Goal: Obtain resource: Download file/media

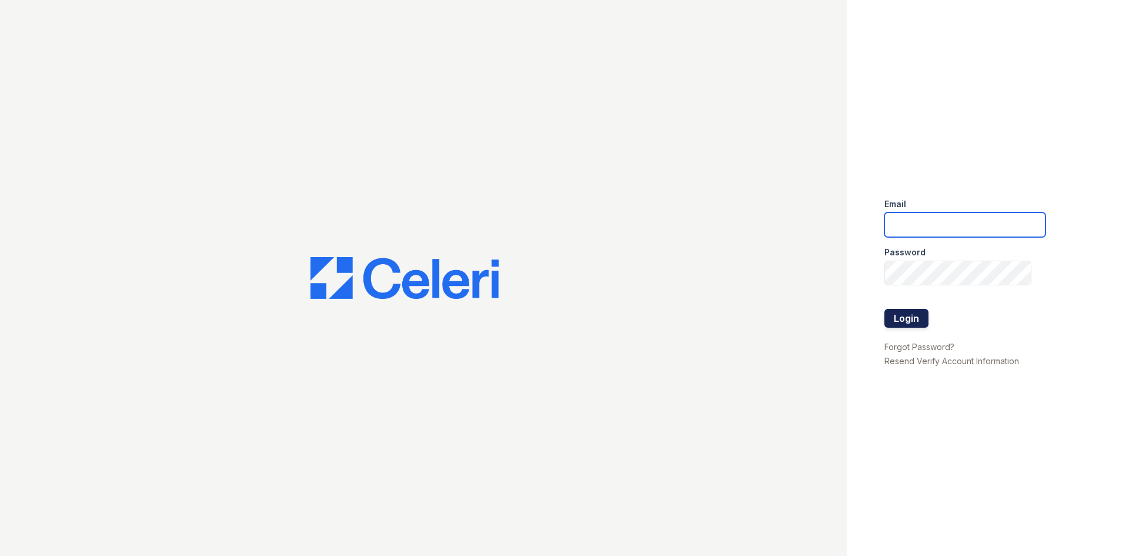
type input "spoole@trinity-pm.com"
click at [910, 323] on button "Login" at bounding box center [907, 318] width 44 height 19
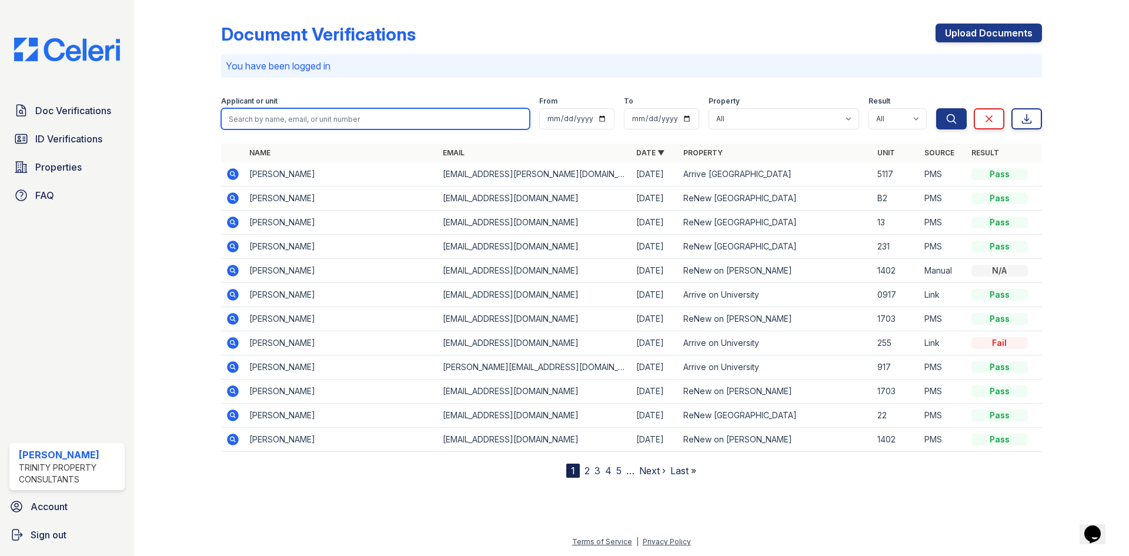
click at [322, 124] on input "search" at bounding box center [375, 118] width 309 height 21
type input "ford"
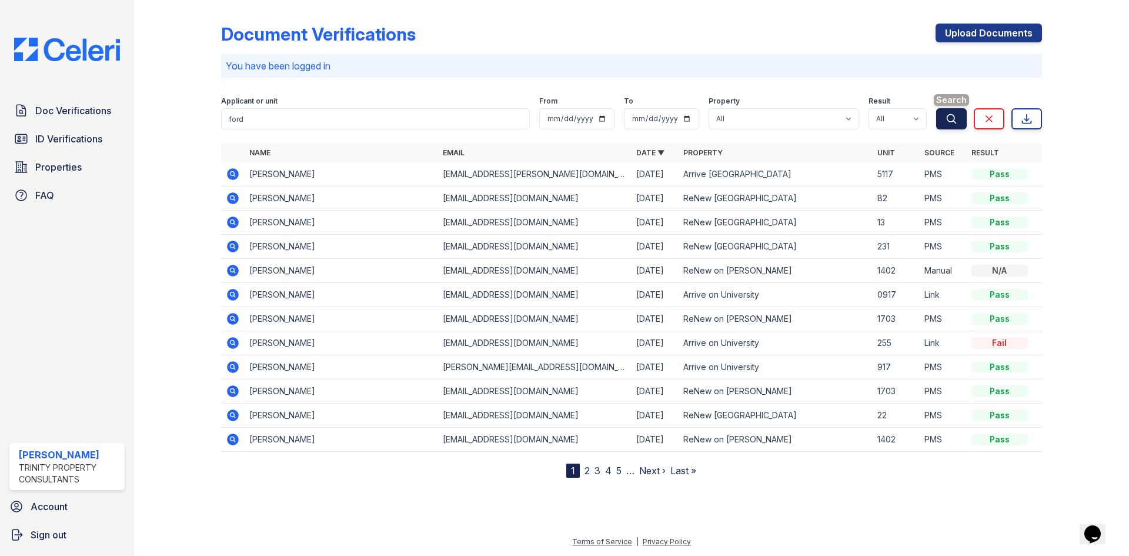
click at [950, 118] on icon "submit" at bounding box center [952, 119] width 12 height 12
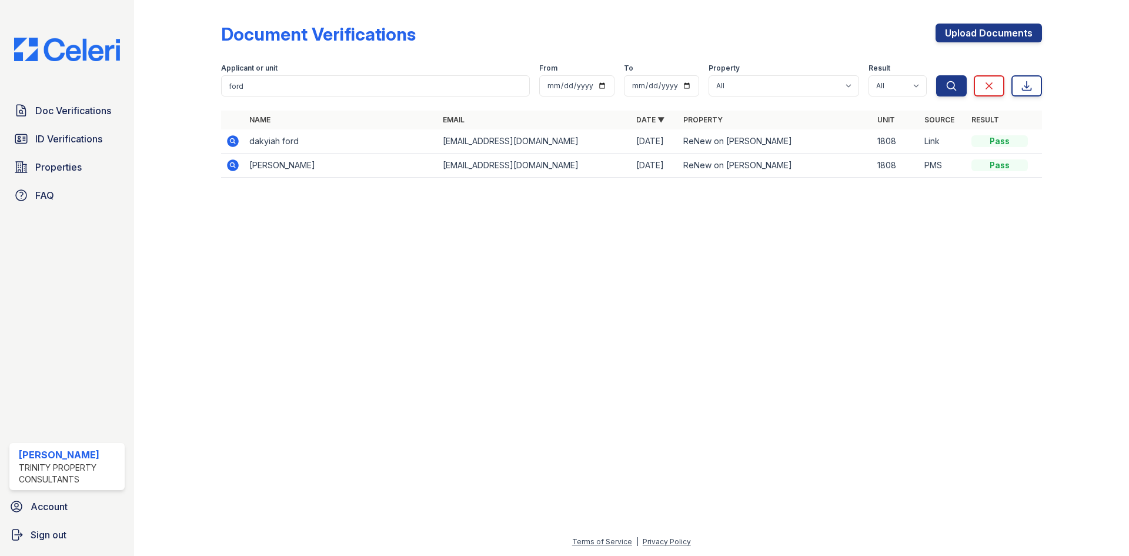
click at [239, 166] on icon at bounding box center [233, 165] width 14 height 14
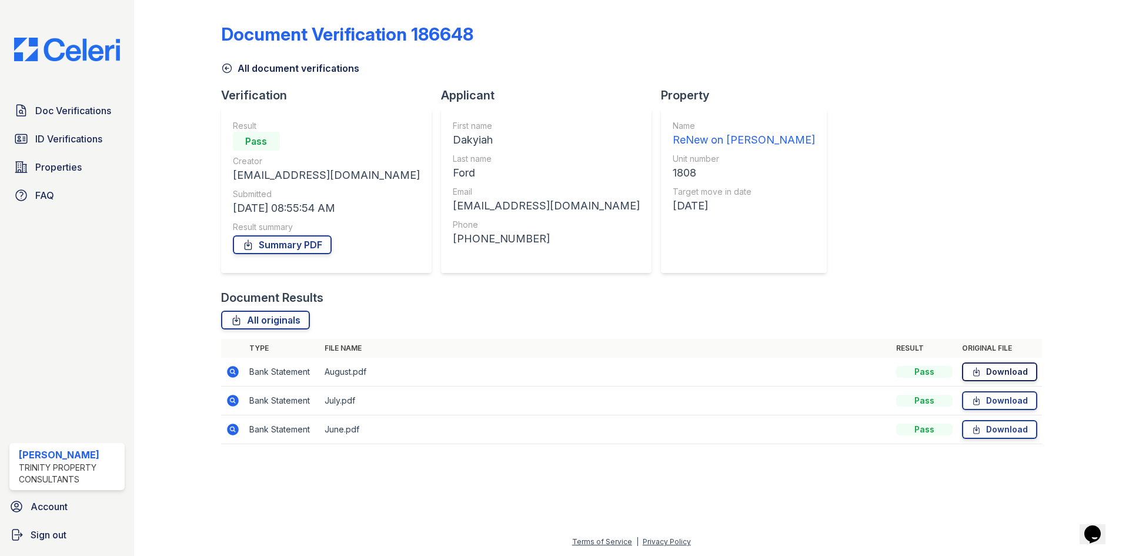
click at [1003, 371] on link "Download" at bounding box center [999, 371] width 75 height 19
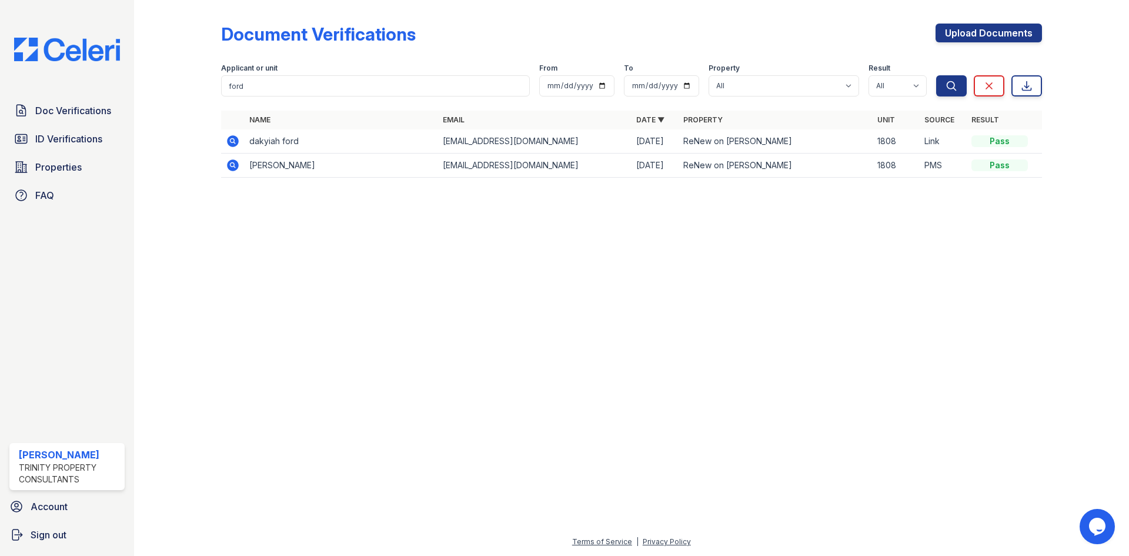
click at [231, 166] on icon at bounding box center [233, 165] width 14 height 14
click at [229, 139] on icon at bounding box center [233, 141] width 12 height 12
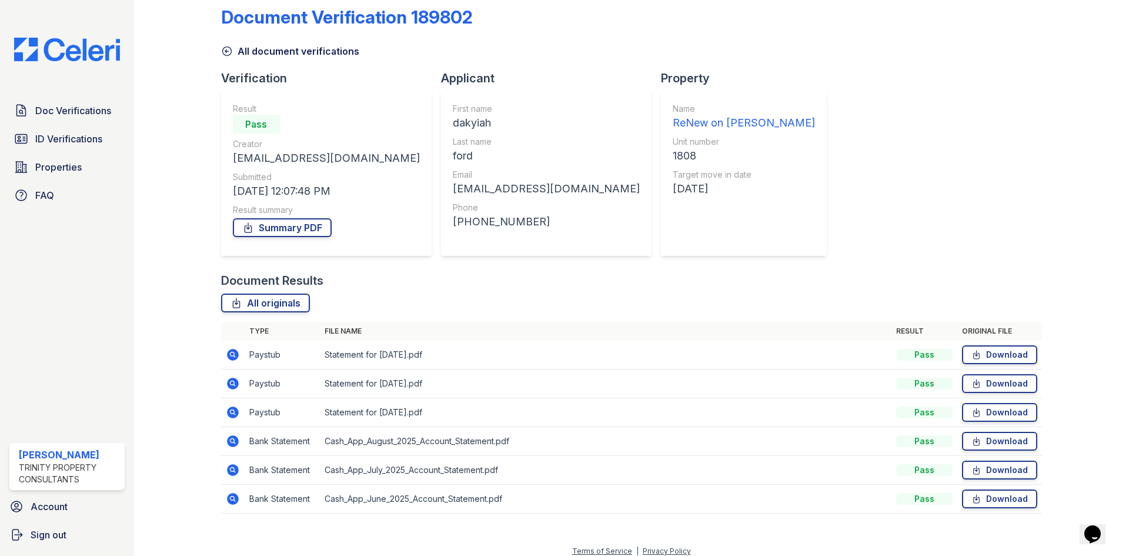
scroll to position [26, 0]
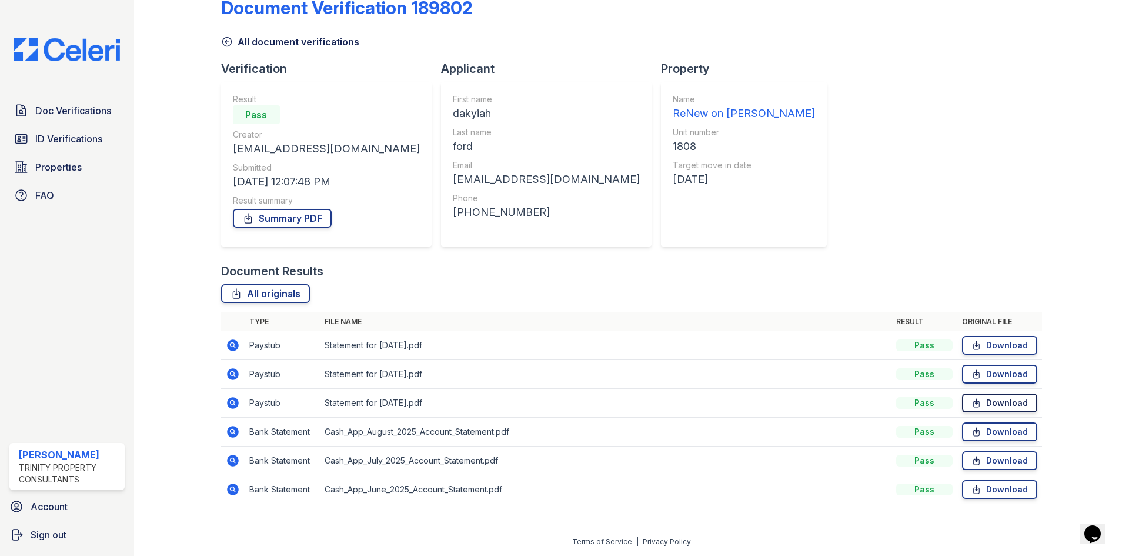
click at [992, 403] on link "Download" at bounding box center [999, 402] width 75 height 19
click at [983, 402] on link "Download" at bounding box center [999, 402] width 75 height 19
click at [983, 399] on link "Download" at bounding box center [999, 402] width 75 height 19
click at [980, 344] on link "Download" at bounding box center [999, 345] width 75 height 19
